Goal: Find specific page/section: Find specific page/section

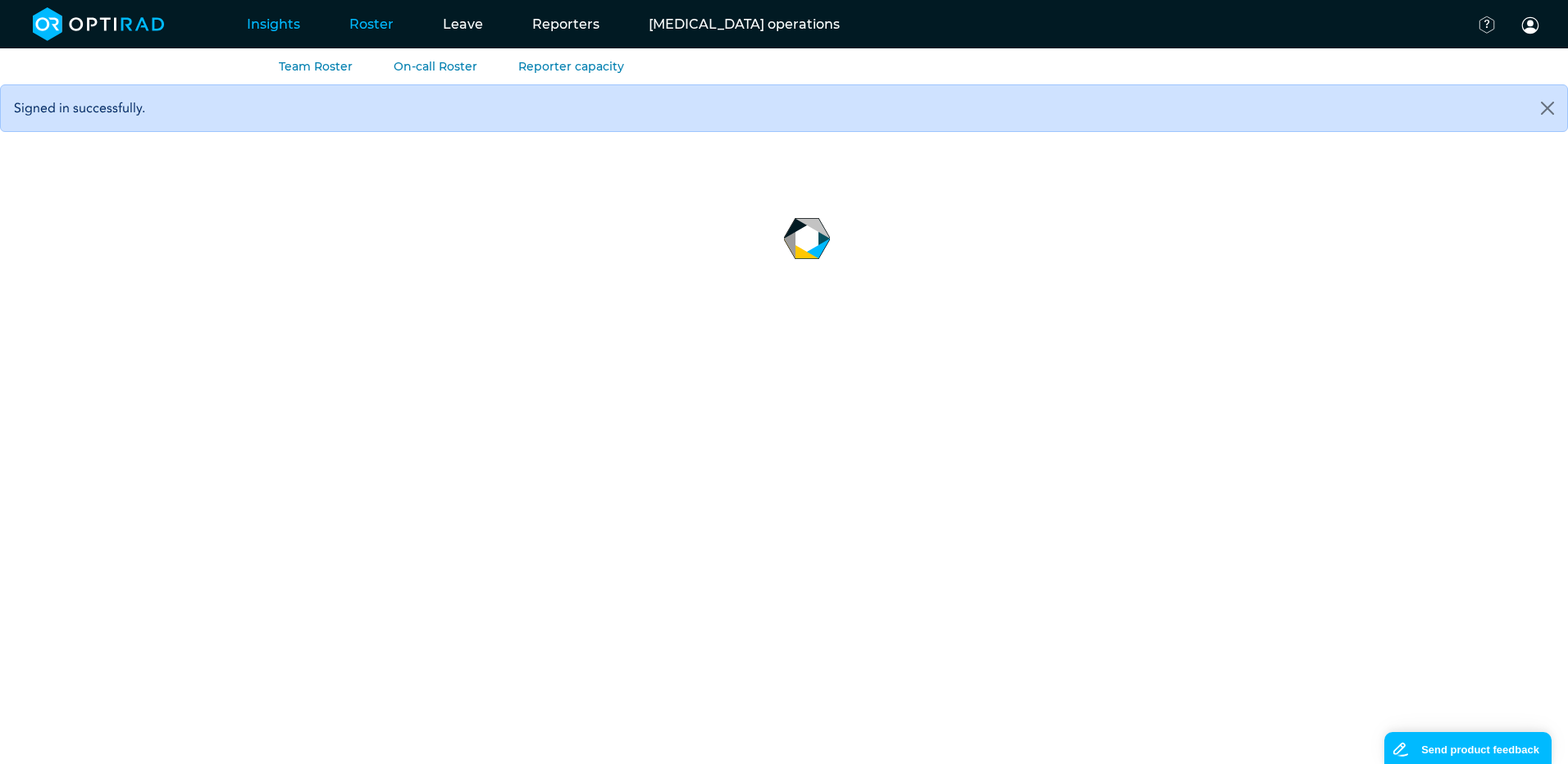
click at [353, 25] on link "Roster" at bounding box center [371, 24] width 94 height 65
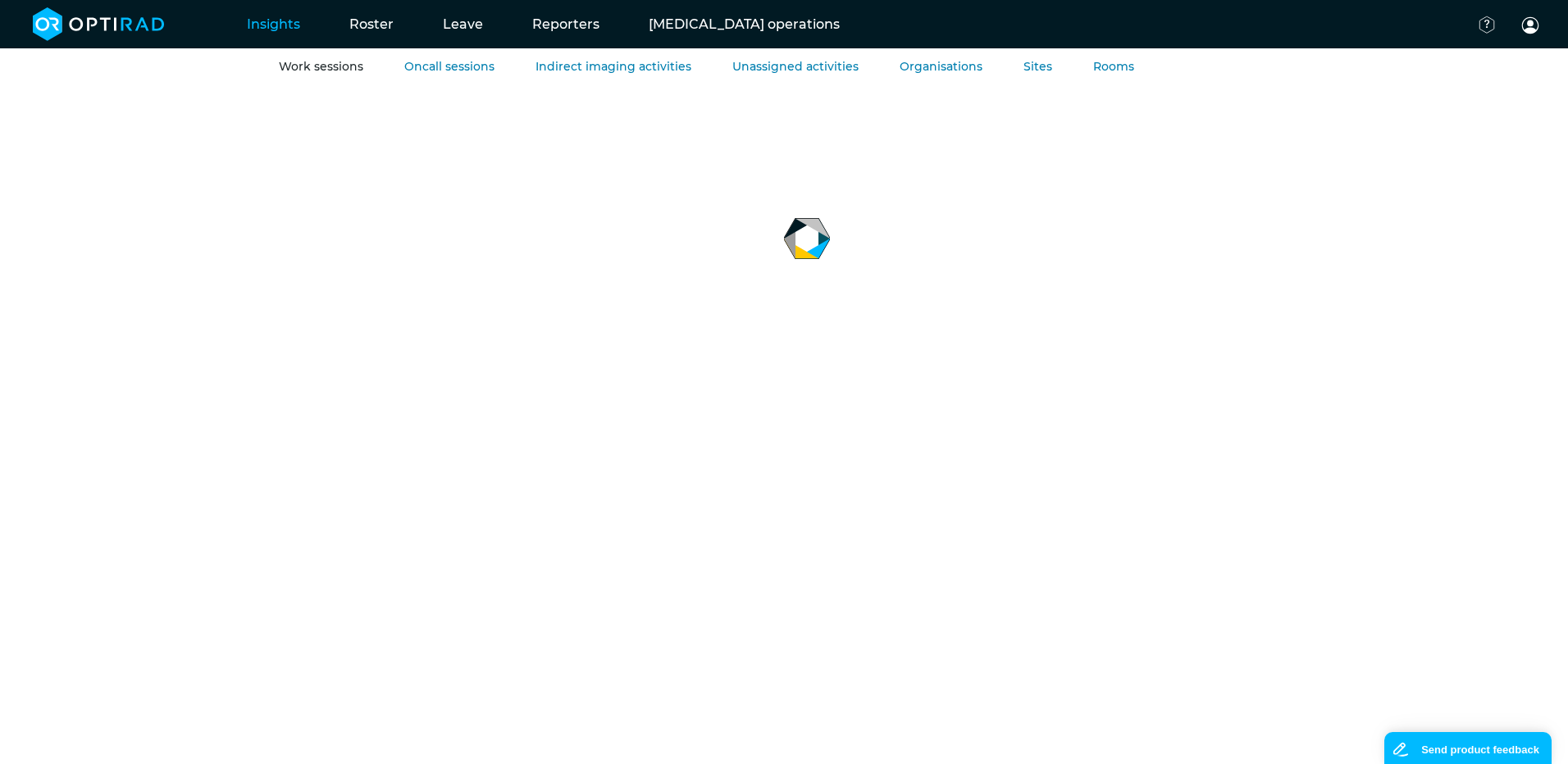
click at [299, 68] on link "Work sessions" at bounding box center [320, 67] width 84 height 15
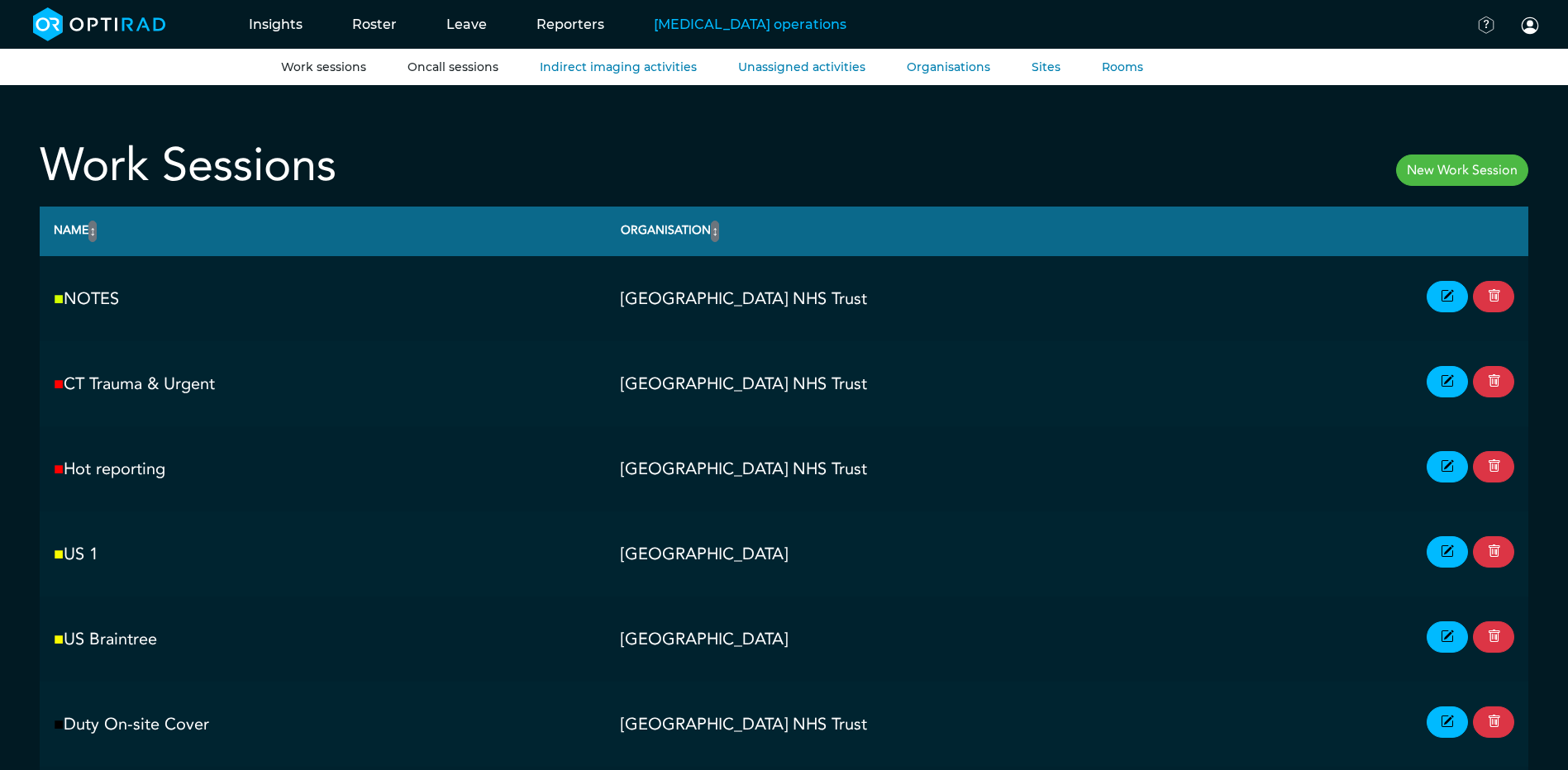
click at [439, 62] on link "Oncall sessions" at bounding box center [453, 67] width 91 height 15
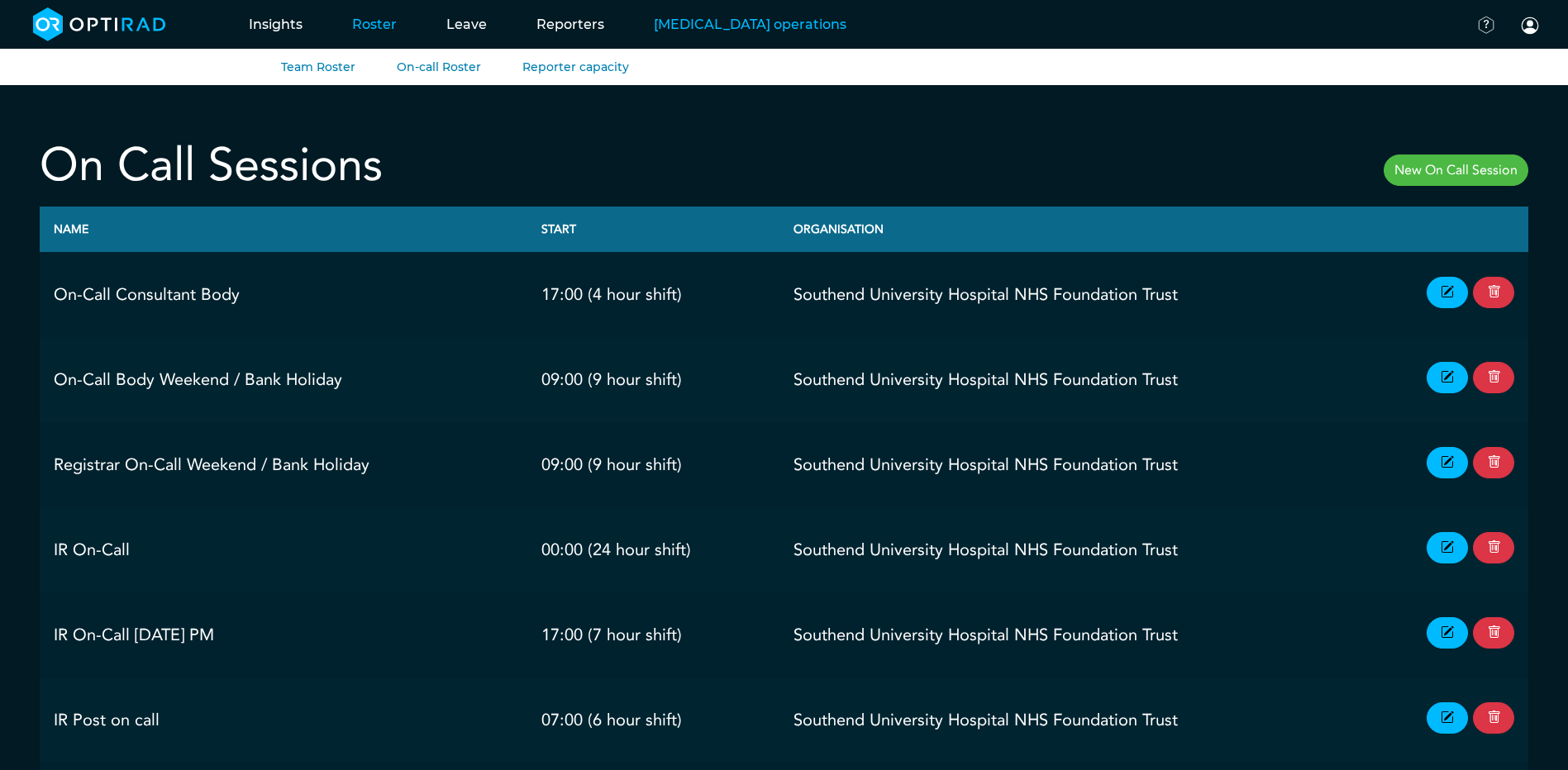
click at [372, 23] on link "Roster" at bounding box center [374, 24] width 94 height 65
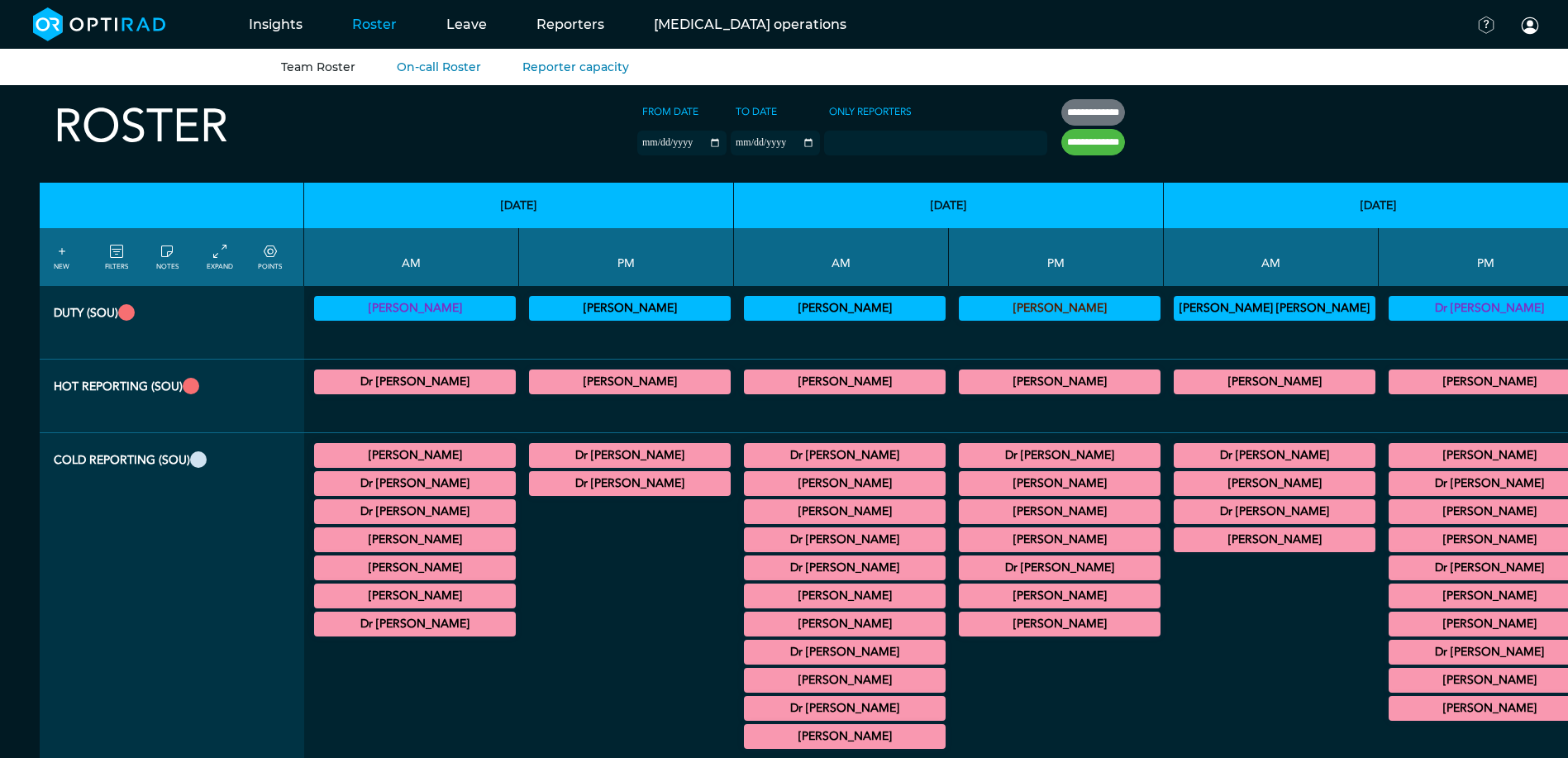
click at [223, 257] on icon at bounding box center [220, 252] width 13 height 18
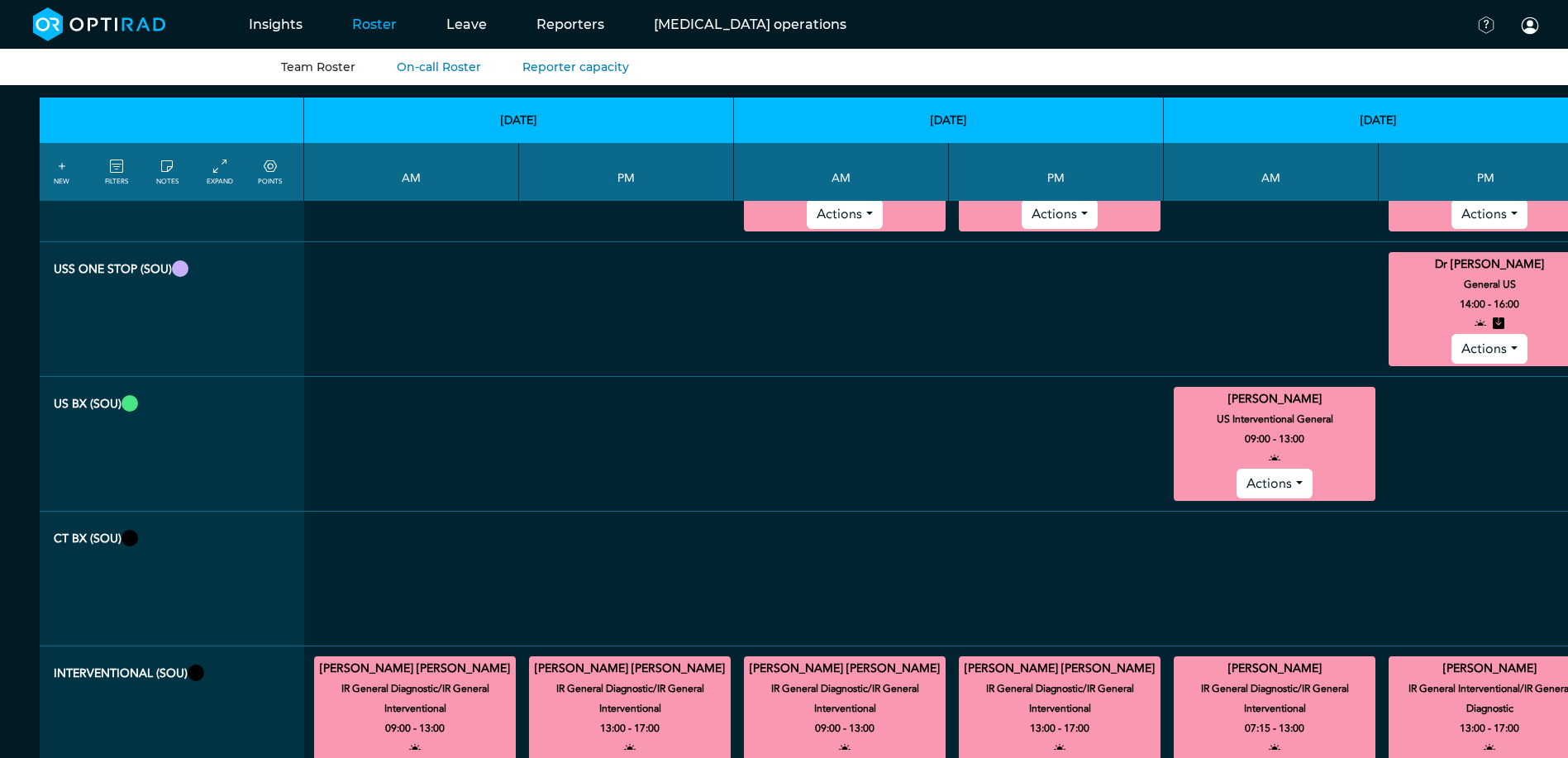
scroll to position [2315, 0]
